Goal: Task Accomplishment & Management: Manage account settings

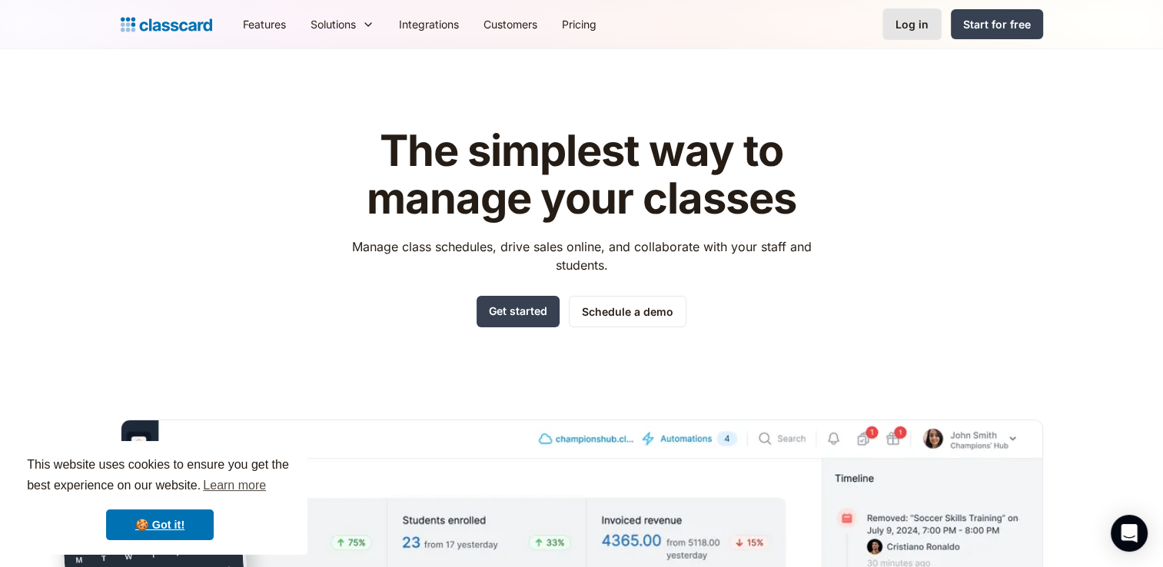
click at [906, 26] on div "Log in" at bounding box center [912, 24] width 33 height 16
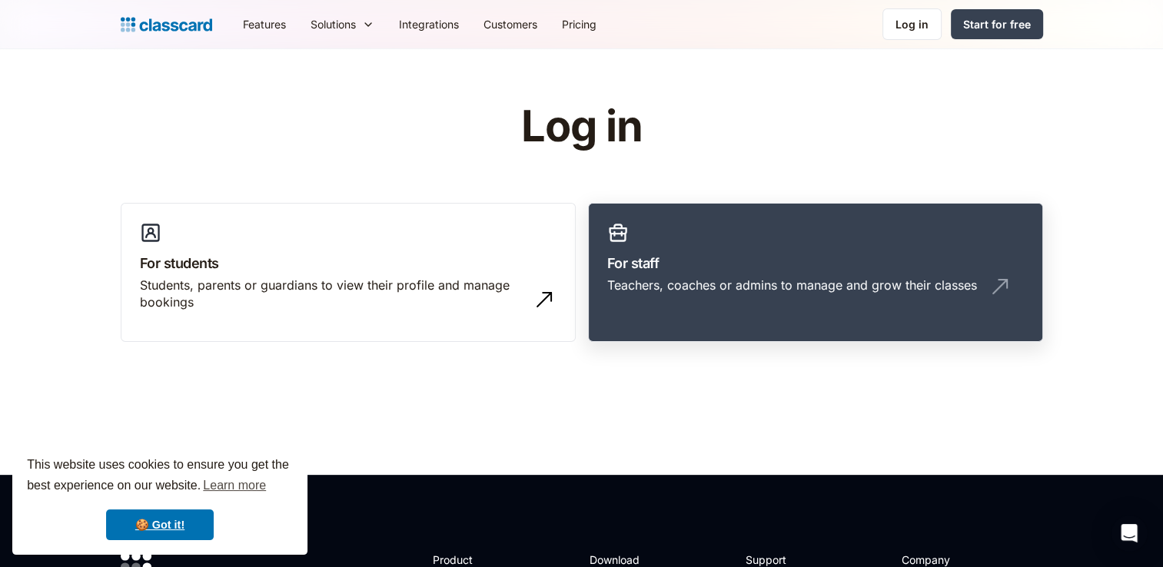
click at [772, 268] on h3 "For staff" at bounding box center [815, 263] width 417 height 21
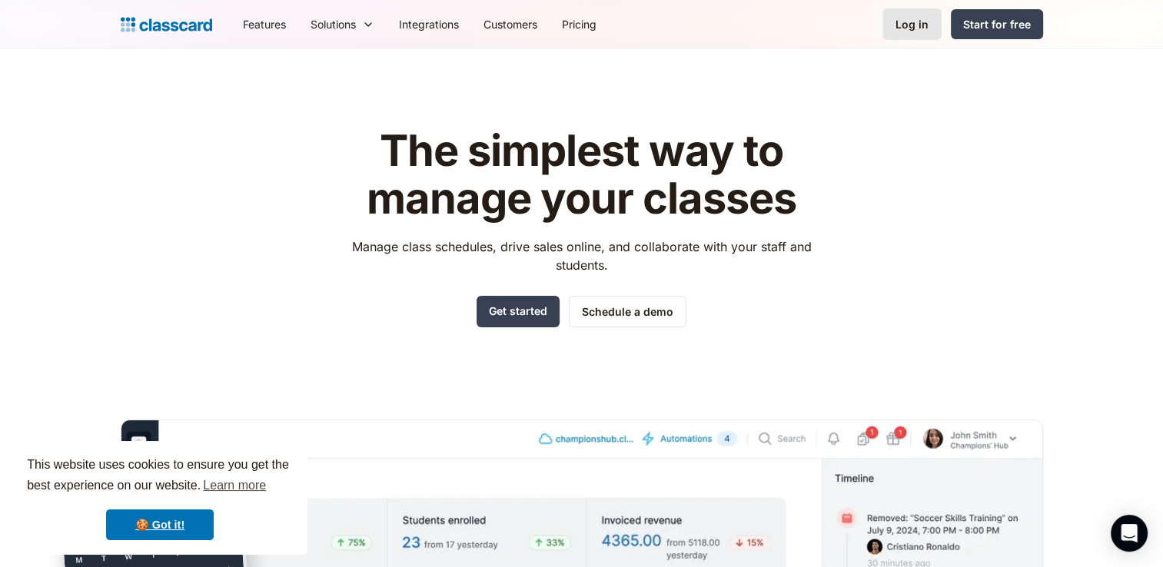
click at [926, 35] on link "Log in" at bounding box center [912, 24] width 59 height 32
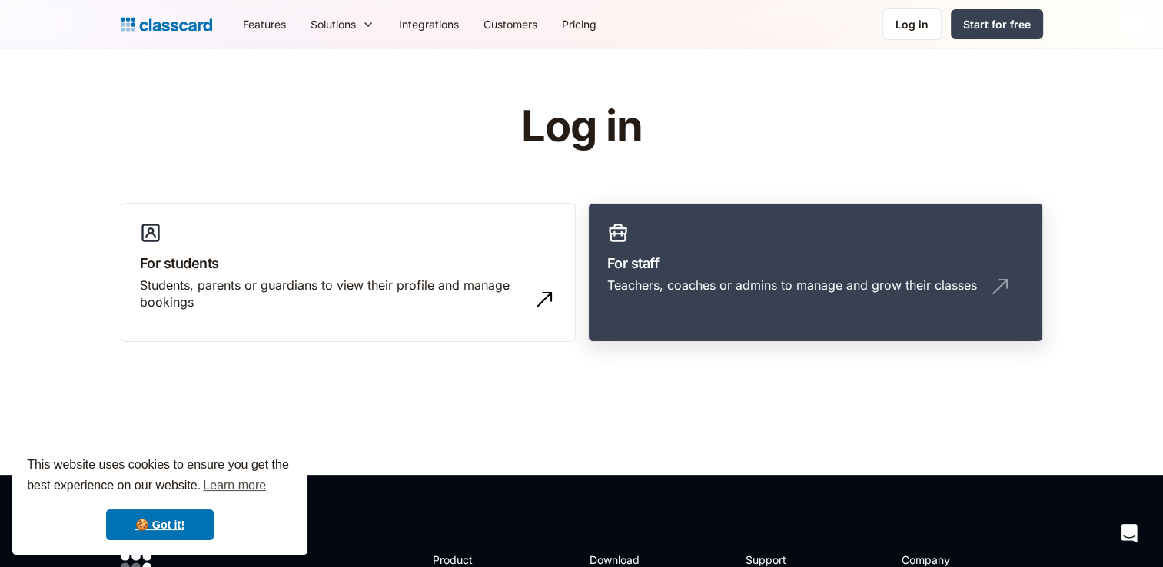
click at [707, 291] on div "Teachers, coaches or admins to manage and grow their classes" at bounding box center [792, 285] width 370 height 17
